Goal: Task Accomplishment & Management: Use online tool/utility

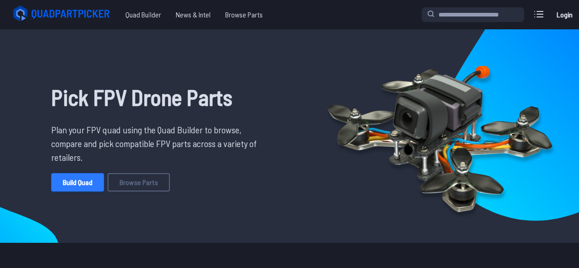
click at [86, 179] on link "Build Quad" at bounding box center [77, 182] width 53 height 18
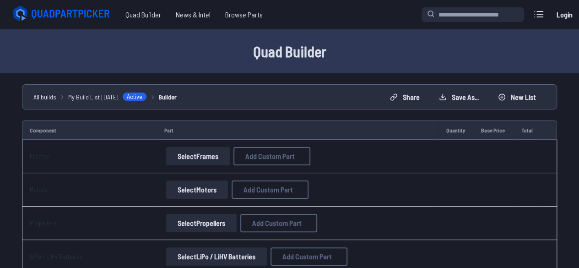
click at [205, 154] on button "Select Frames" at bounding box center [198, 156] width 64 height 18
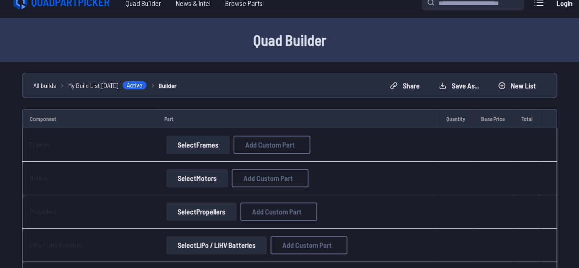
scroll to position [13, 0]
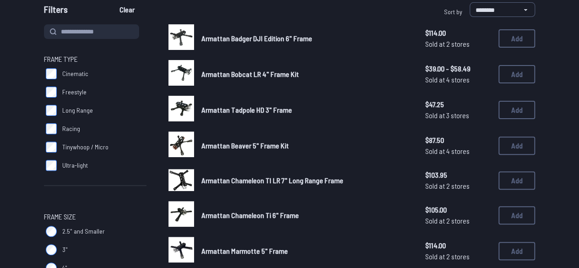
scroll to position [93, 0]
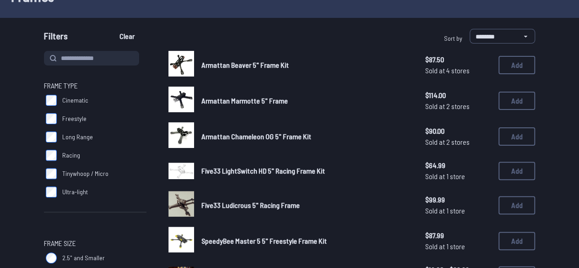
scroll to position [21, 0]
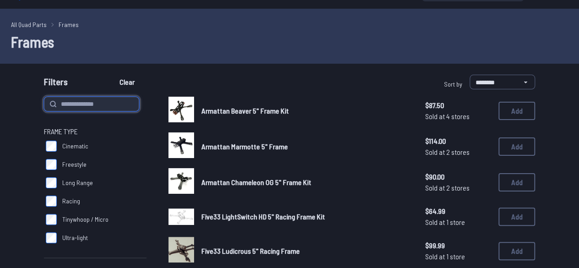
click at [109, 98] on input at bounding box center [91, 104] width 95 height 15
click at [278, 85] on div "Filters Clear" at bounding box center [165, 84] width 242 height 18
click at [482, 81] on select "**********" at bounding box center [502, 82] width 65 height 15
click at [485, 78] on select "**********" at bounding box center [502, 82] width 65 height 15
click at [495, 81] on select "**********" at bounding box center [502, 82] width 65 height 15
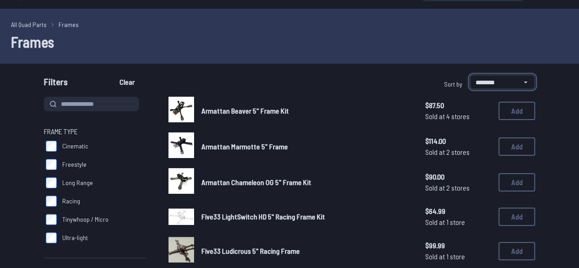
select select "**********"
click at [470, 75] on select "**********" at bounding box center [502, 82] width 65 height 15
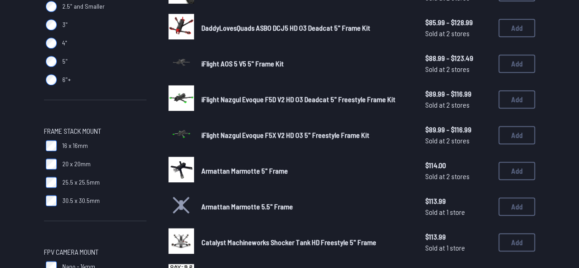
scroll to position [318, 0]
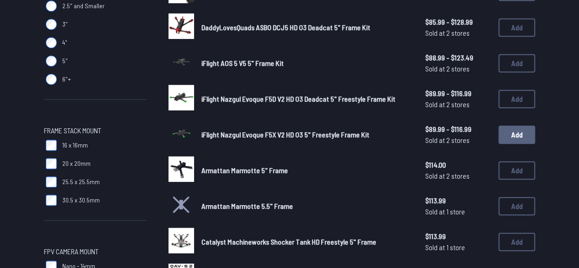
click at [506, 133] on button "Add" at bounding box center [517, 134] width 37 height 18
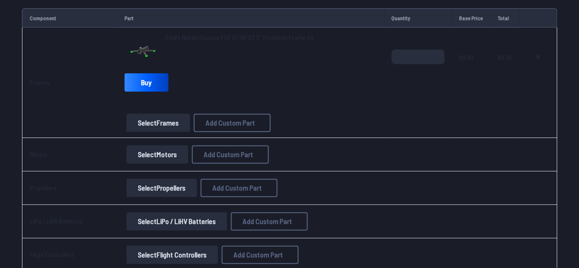
scroll to position [121, 0]
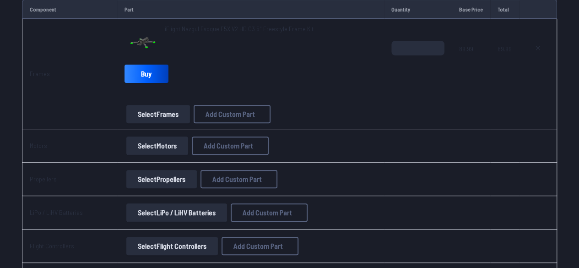
click at [158, 142] on button "Select Motors" at bounding box center [157, 145] width 62 height 18
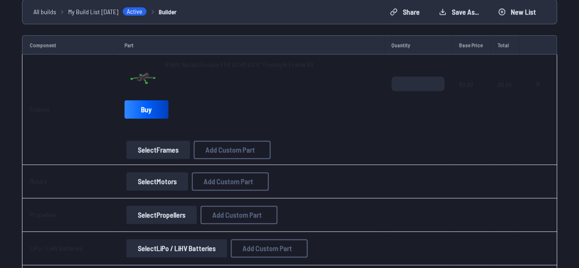
scroll to position [86, 0]
click at [173, 143] on button "Select Frames" at bounding box center [158, 149] width 64 height 18
click at [542, 82] on button at bounding box center [538, 83] width 23 height 15
click at [528, 83] on button at bounding box center [538, 83] width 23 height 15
click at [165, 147] on button "Select Frames" at bounding box center [158, 149] width 64 height 18
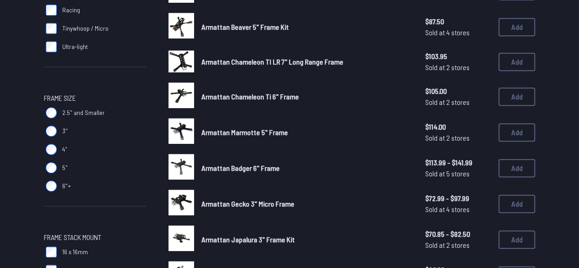
scroll to position [212, 0]
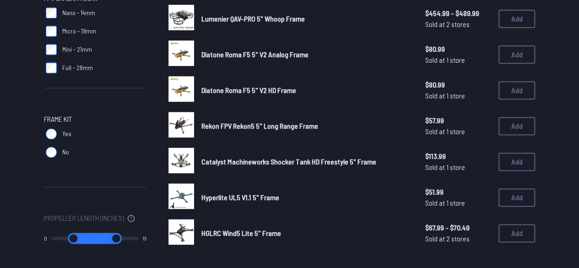
scroll to position [571, 0]
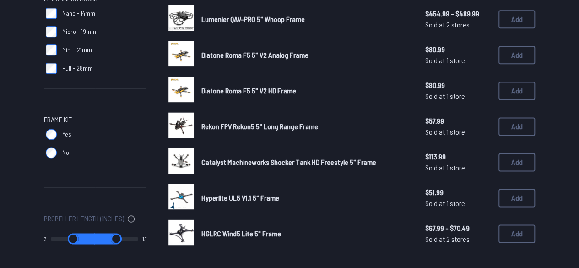
drag, startPoint x: 56, startPoint y: 239, endPoint x: 68, endPoint y: 240, distance: 12.4
type input "*"
click at [68, 240] on input "range" at bounding box center [73, 238] width 44 height 11
drag, startPoint x: 135, startPoint y: 236, endPoint x: 71, endPoint y: 241, distance: 64.3
type input "*"
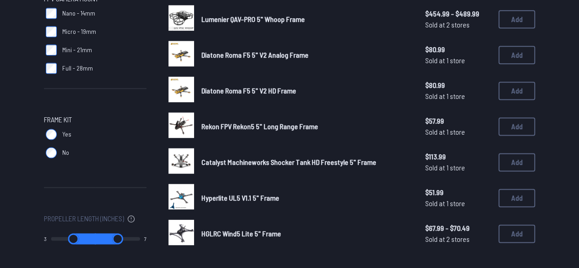
click at [95, 241] on input "range" at bounding box center [117, 238] width 45 height 11
drag, startPoint x: 96, startPoint y: 241, endPoint x: 74, endPoint y: 241, distance: 22.0
click at [95, 241] on input "range" at bounding box center [117, 238] width 45 height 11
type input "*"
click at [74, 241] on input "range" at bounding box center [73, 238] width 45 height 11
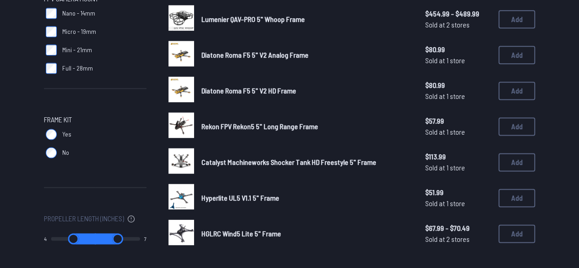
type input "*"
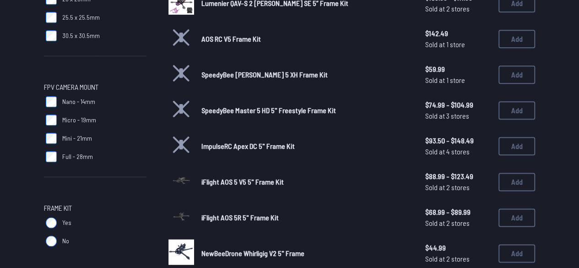
scroll to position [607, 0]
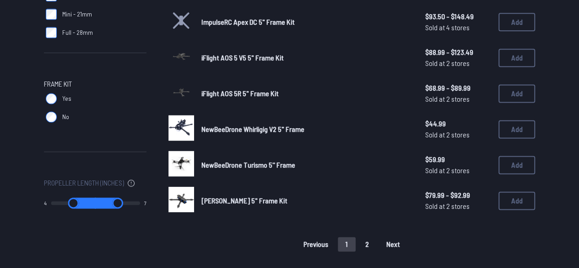
drag, startPoint x: 78, startPoint y: 204, endPoint x: 9, endPoint y: 208, distance: 69.3
type input "*"
click at [51, 208] on input "range" at bounding box center [73, 202] width 45 height 11
drag, startPoint x: 104, startPoint y: 205, endPoint x: 191, endPoint y: 196, distance: 87.9
type input "**"
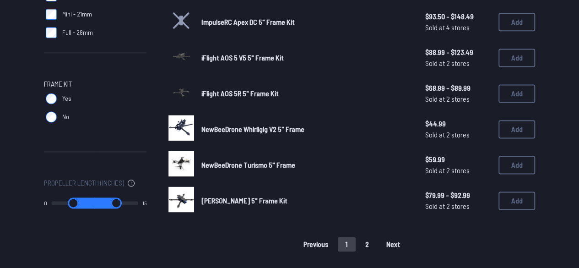
click at [138, 197] on input "range" at bounding box center [116, 202] width 44 height 11
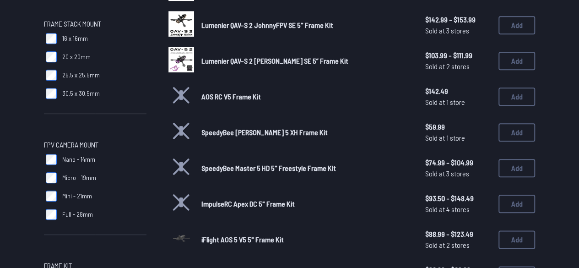
type input "*"
type input "**"
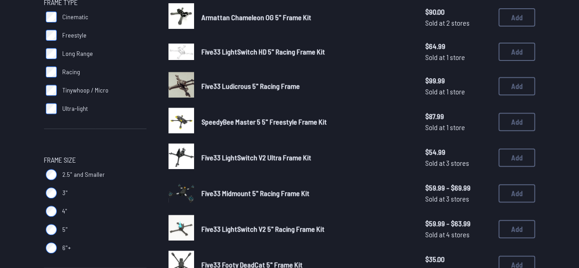
scroll to position [150, 0]
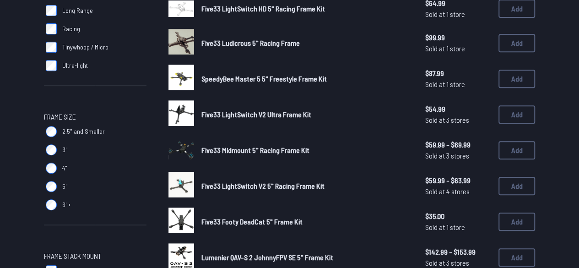
scroll to position [193, 0]
click at [54, 180] on label "5"" at bounding box center [95, 186] width 103 height 18
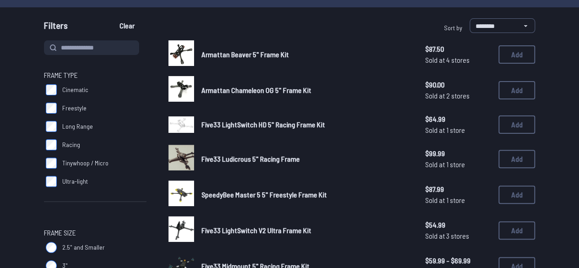
scroll to position [77, 0]
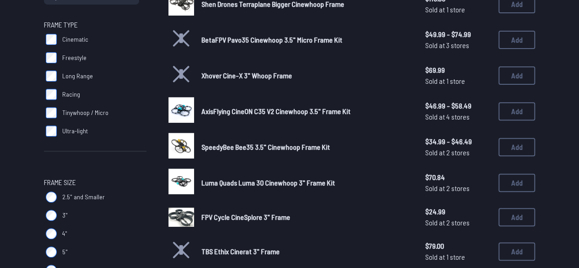
scroll to position [127, 0]
